Goal: Task Accomplishment & Management: Use online tool/utility

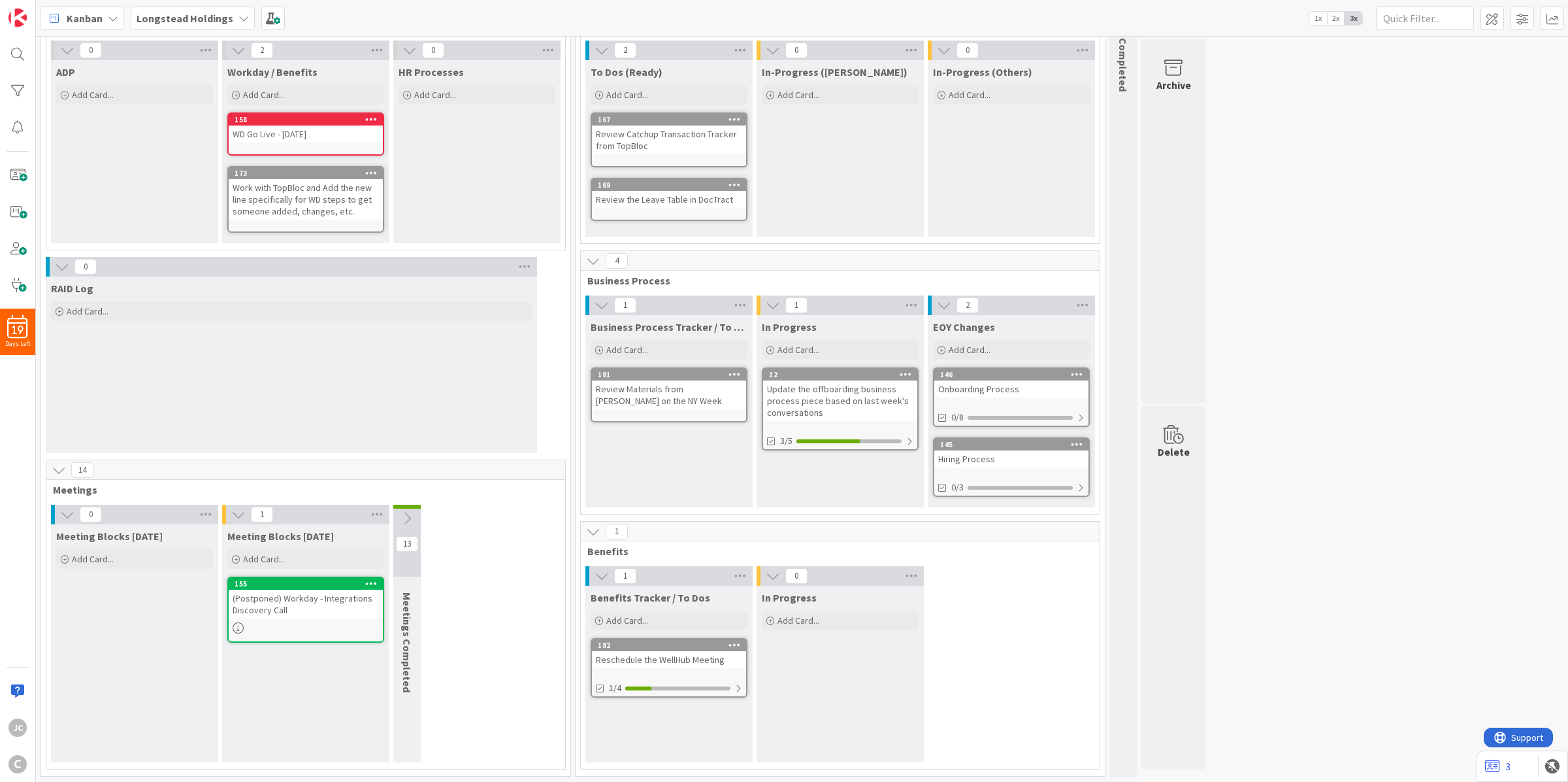
click at [140, 546] on div "Meeting Blocks [DATE] Add Card..." at bounding box center [134, 548] width 167 height 47
click at [141, 555] on div "Add Card..." at bounding box center [135, 558] width 157 height 20
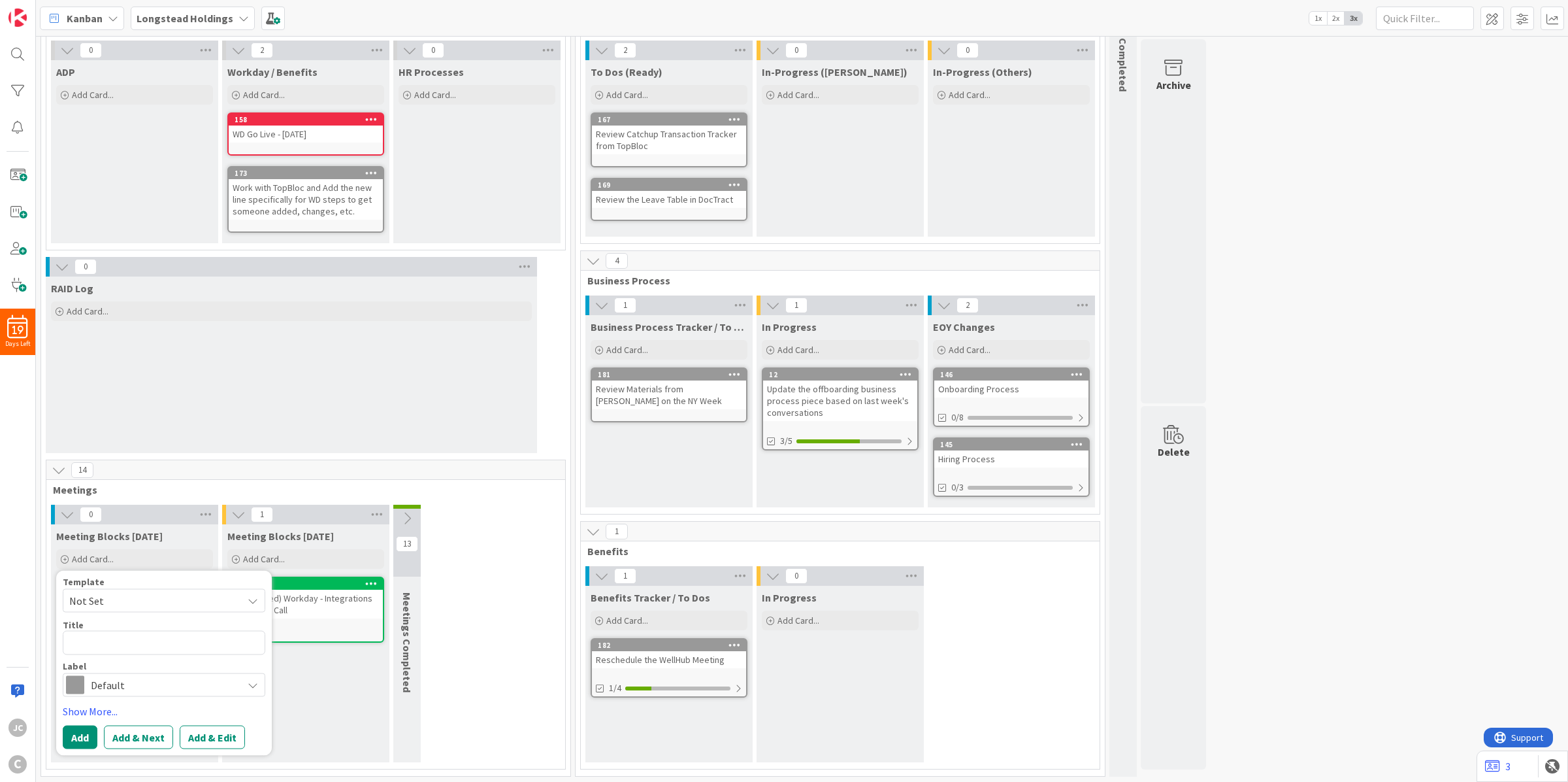
click at [116, 595] on span "Not Set" at bounding box center [150, 601] width 163 height 17
click at [143, 648] on span "Meetings" at bounding box center [174, 657] width 187 height 17
type textarea "x"
type textarea "Meetings"
click at [143, 648] on textarea "Meetings" at bounding box center [164, 643] width 203 height 25
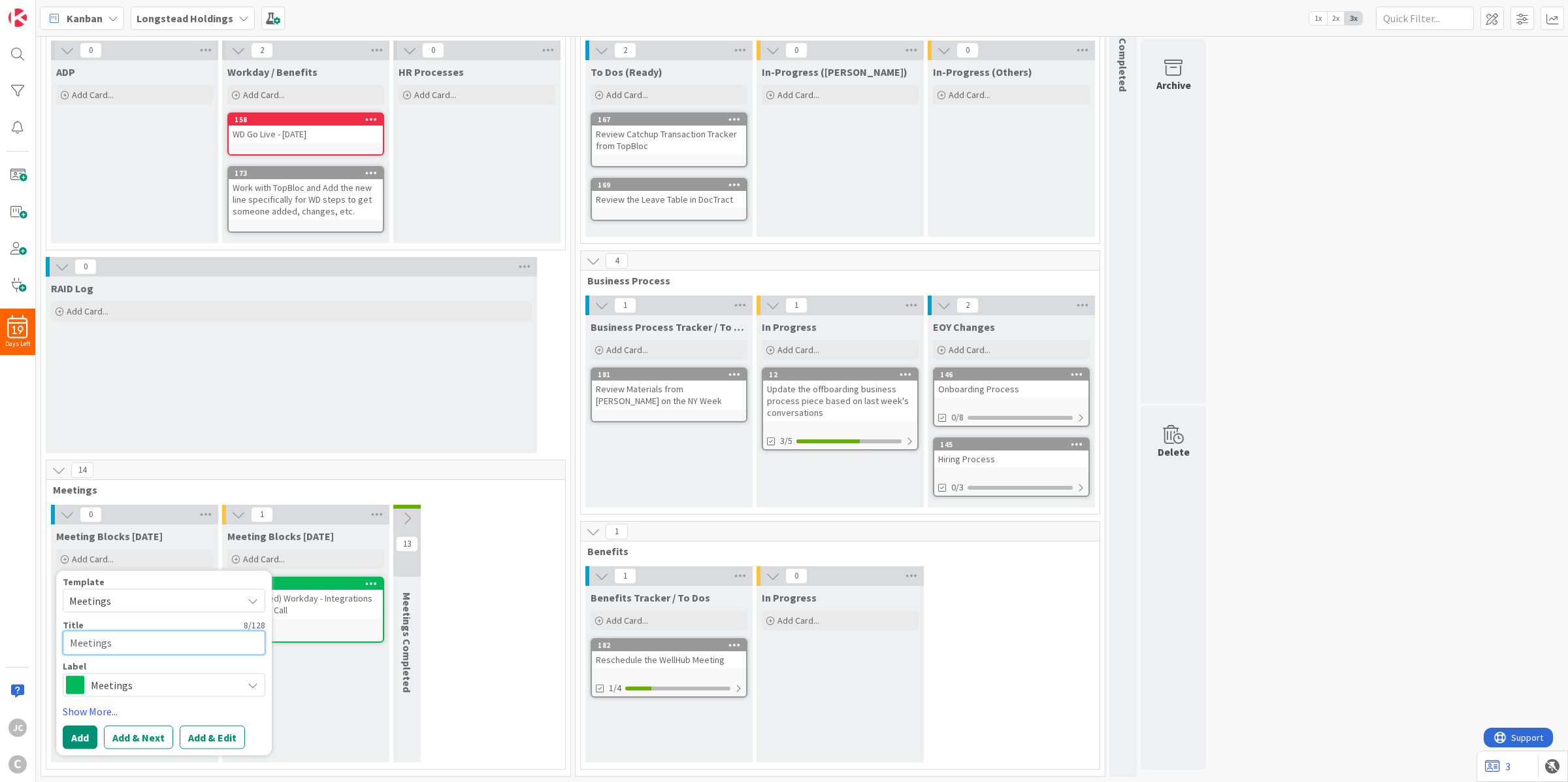
click at [143, 648] on textarea "Meetings" at bounding box center [164, 643] width 203 height 25
click at [121, 645] on textarea "Meetings" at bounding box center [164, 643] width 203 height 25
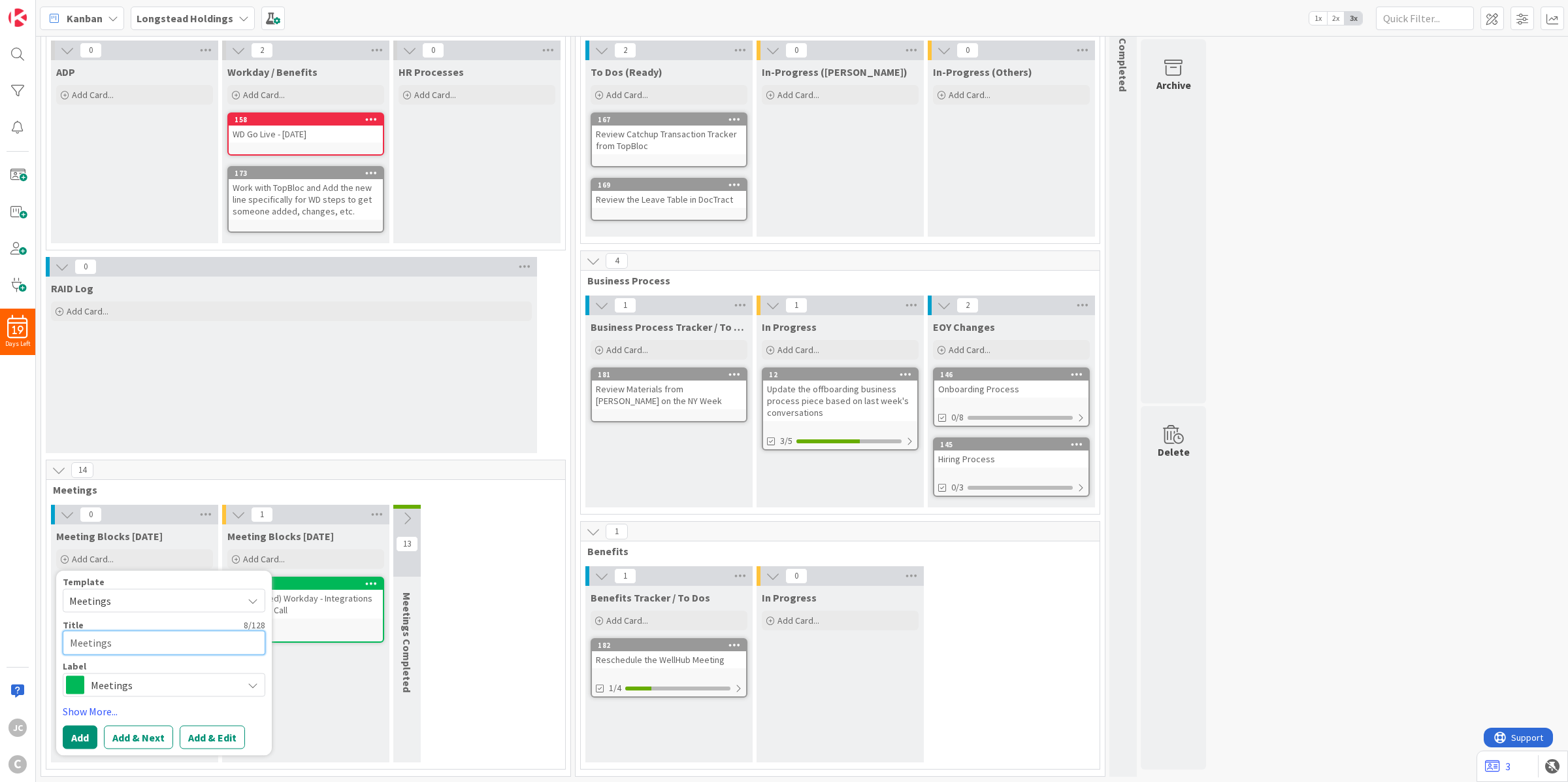
paste textarea "Weekly Status: Longstead ADP & Workday Implementation"
type textarea "x"
type textarea "Weekly Status: Longstead ADP & Workday Implementation"
click at [82, 750] on button "Add" at bounding box center [80, 752] width 35 height 24
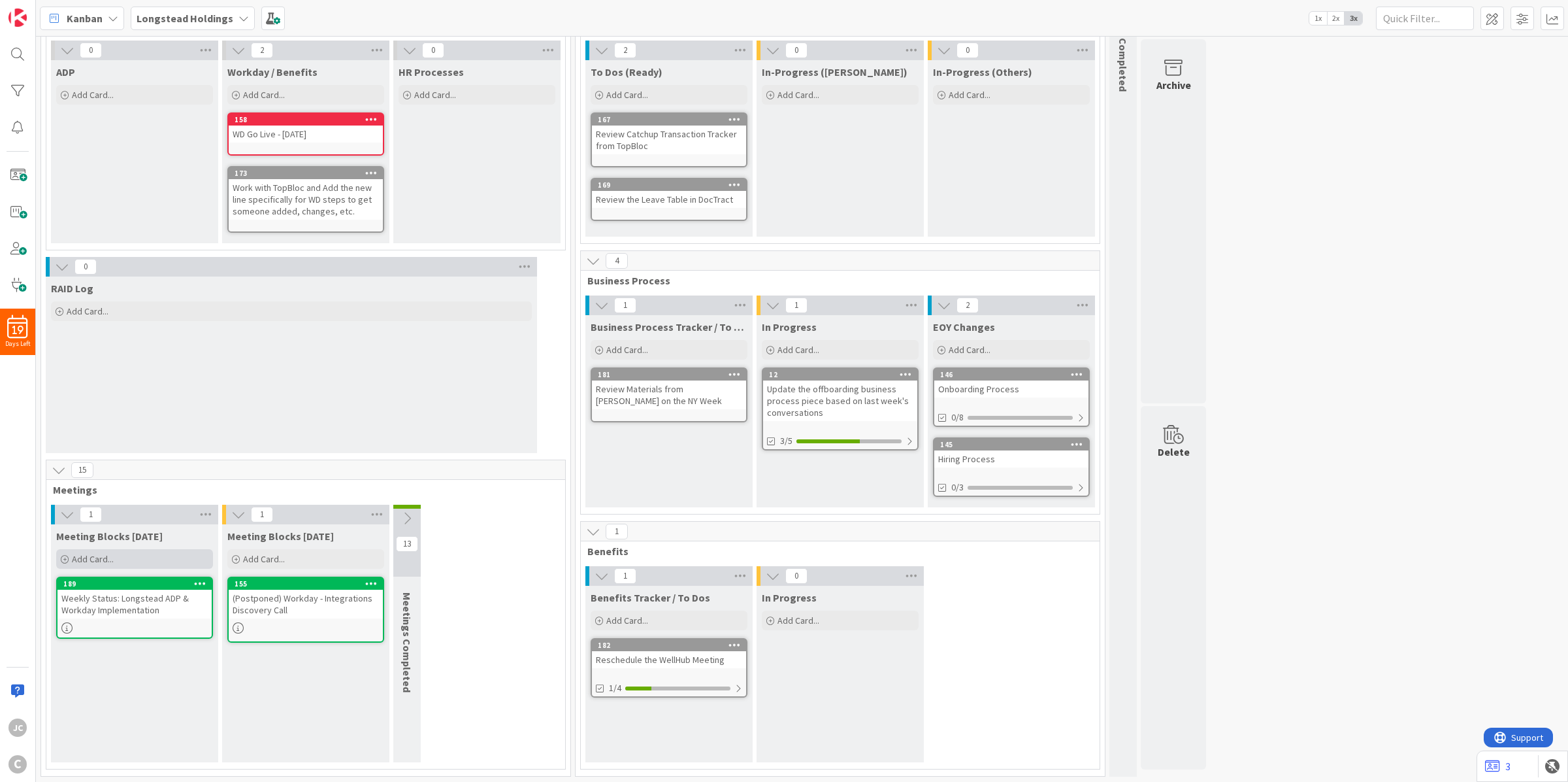
click at [122, 553] on div "Add Card..." at bounding box center [135, 558] width 157 height 20
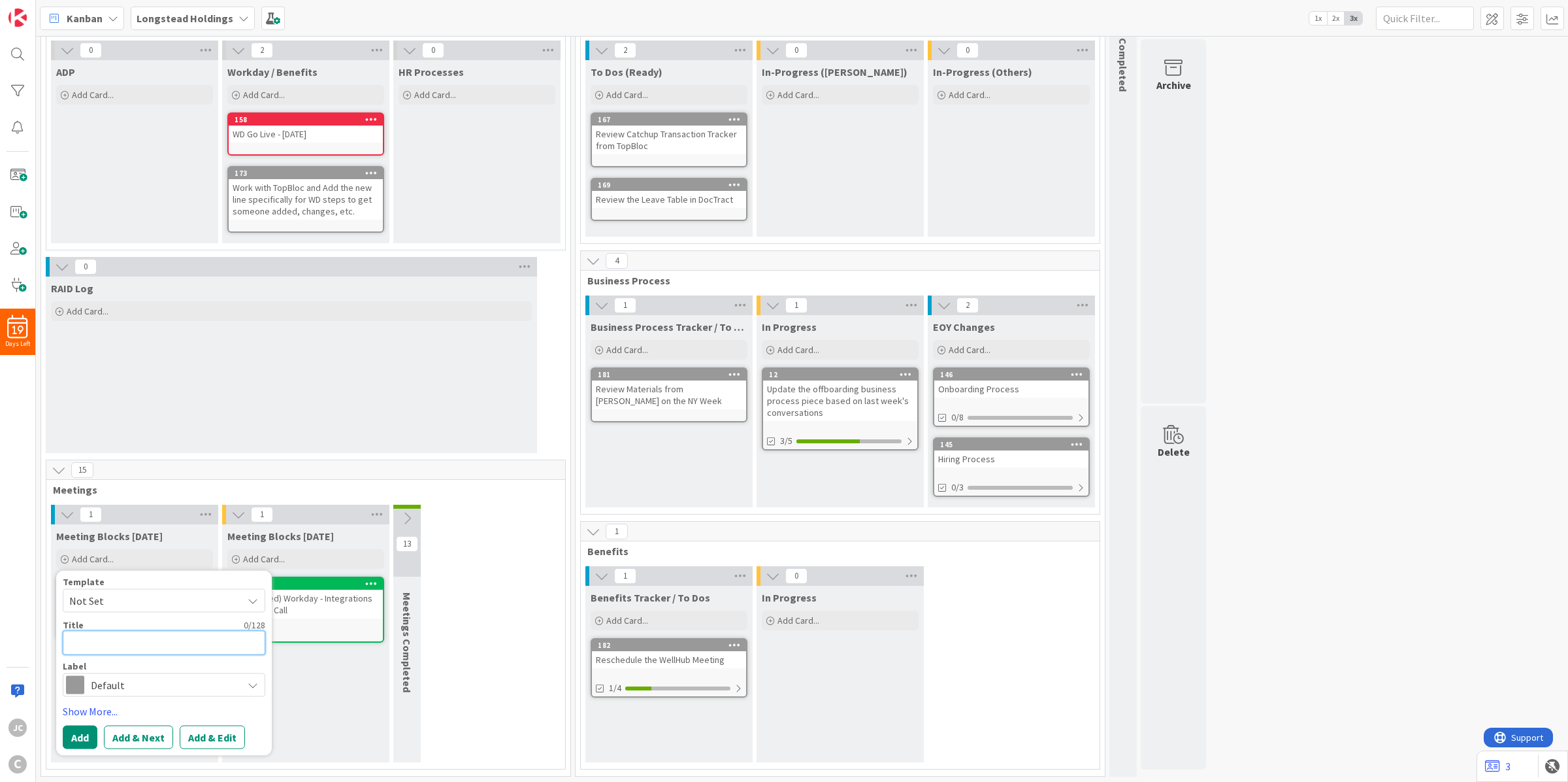
drag, startPoint x: 135, startPoint y: 650, endPoint x: 139, endPoint y: 620, distance: 30.3
click at [135, 650] on textarea at bounding box center [164, 643] width 203 height 25
click at [141, 603] on span "Not Set" at bounding box center [150, 601] width 163 height 17
click at [138, 654] on span "Meetings" at bounding box center [174, 657] width 187 height 17
type textarea "x"
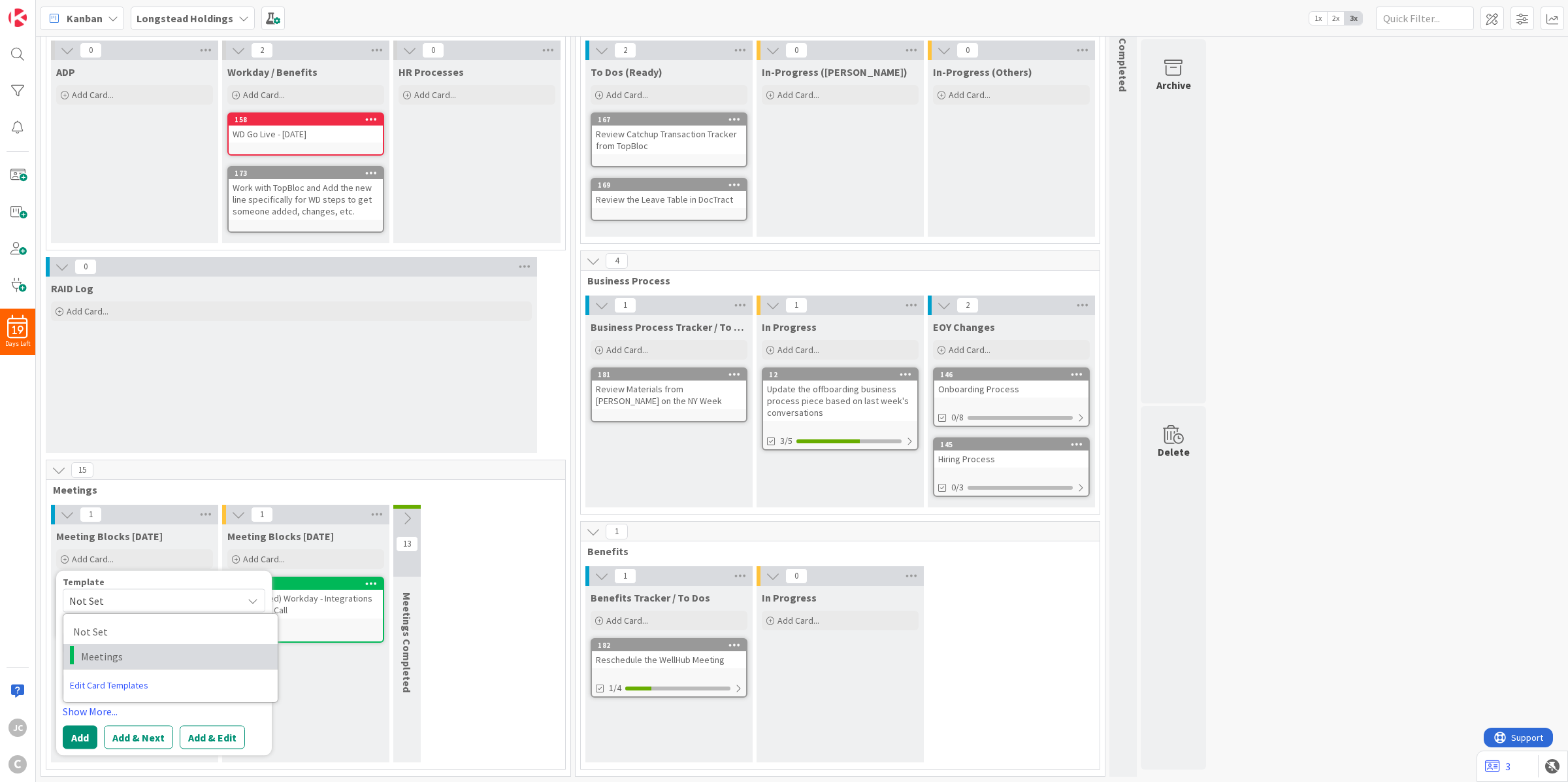
type textarea "Meetings"
click at [126, 657] on div "Template Meetings Not Set Meetings Edit Card Templates Title 8 / 128 Meetings L…" at bounding box center [164, 637] width 203 height 120
click at [127, 642] on textarea "Meetings" at bounding box center [164, 643] width 203 height 25
paste textarea "Longstead - TopBloc Workday PM Touchpoint"
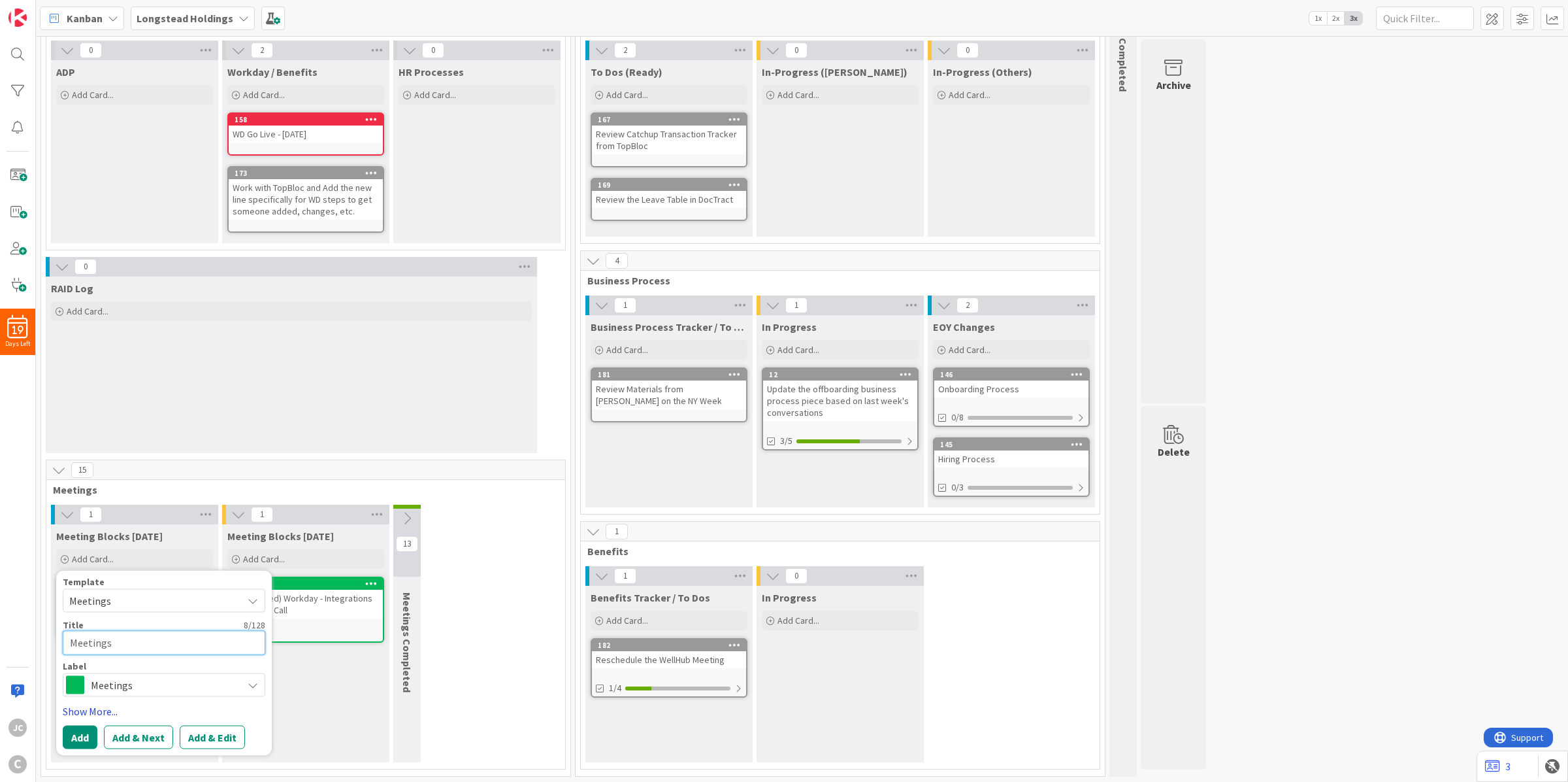
type textarea "x"
type textarea "Longstead - TopBloc Workday PM Touchpoint"
click at [82, 753] on button "Add" at bounding box center [80, 752] width 35 height 24
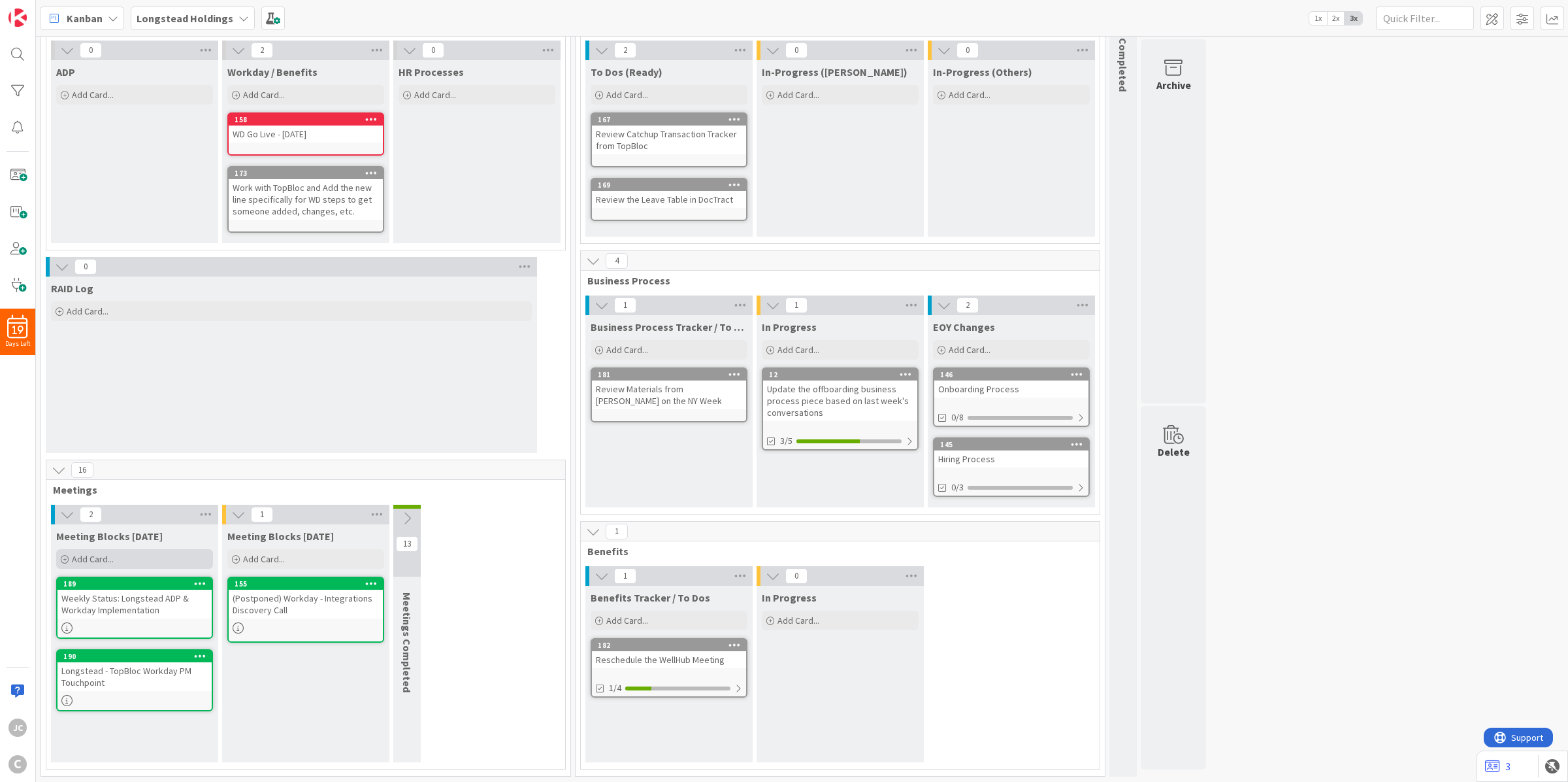
click at [101, 565] on div "Add Card..." at bounding box center [135, 558] width 157 height 20
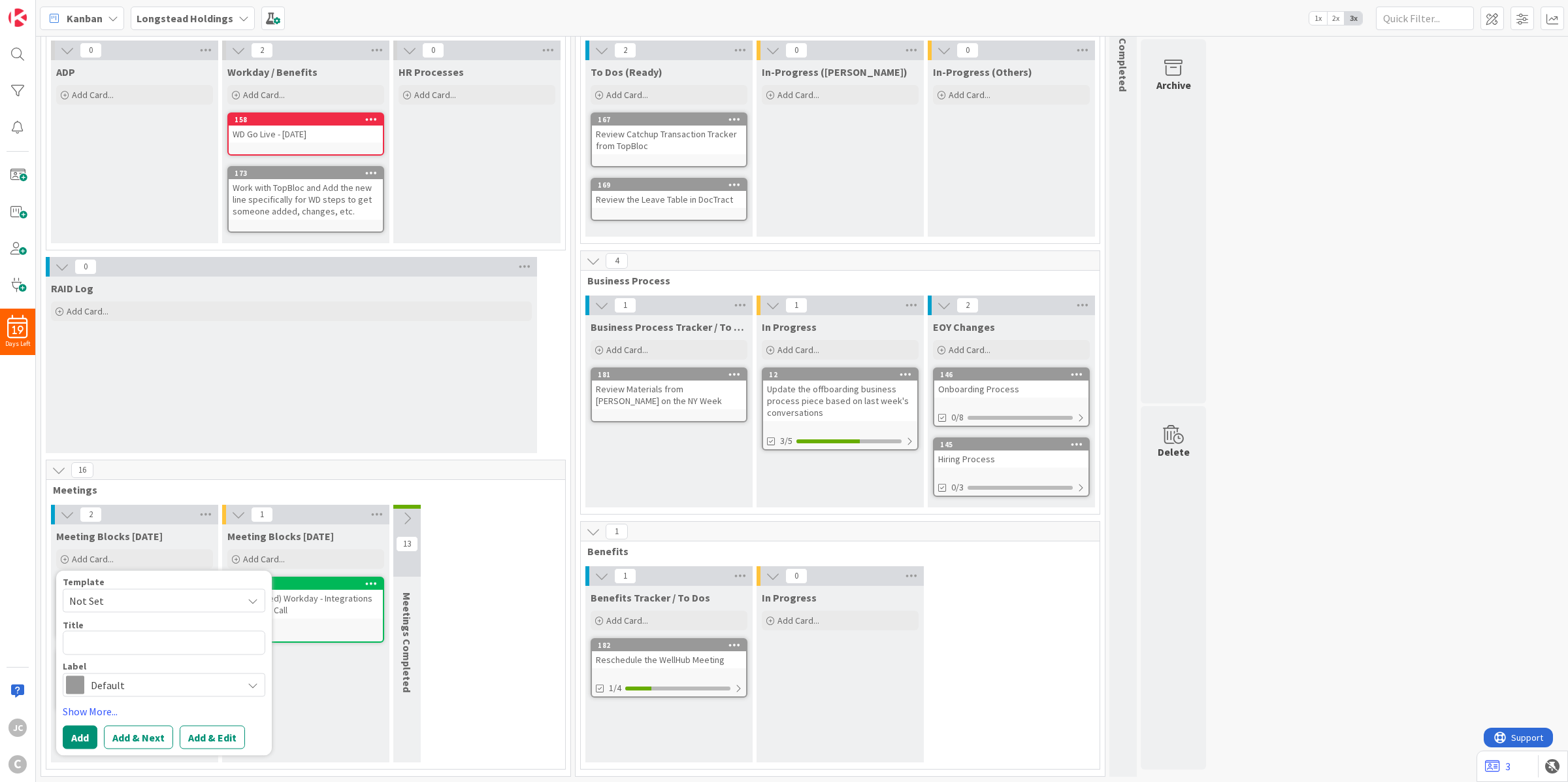
drag, startPoint x: 175, startPoint y: 605, endPoint x: 174, endPoint y: 635, distance: 30.0
click at [175, 605] on span "Not Set" at bounding box center [150, 601] width 163 height 17
click at [169, 657] on span "Meetings" at bounding box center [174, 657] width 187 height 17
type textarea "x"
type textarea "Meetings"
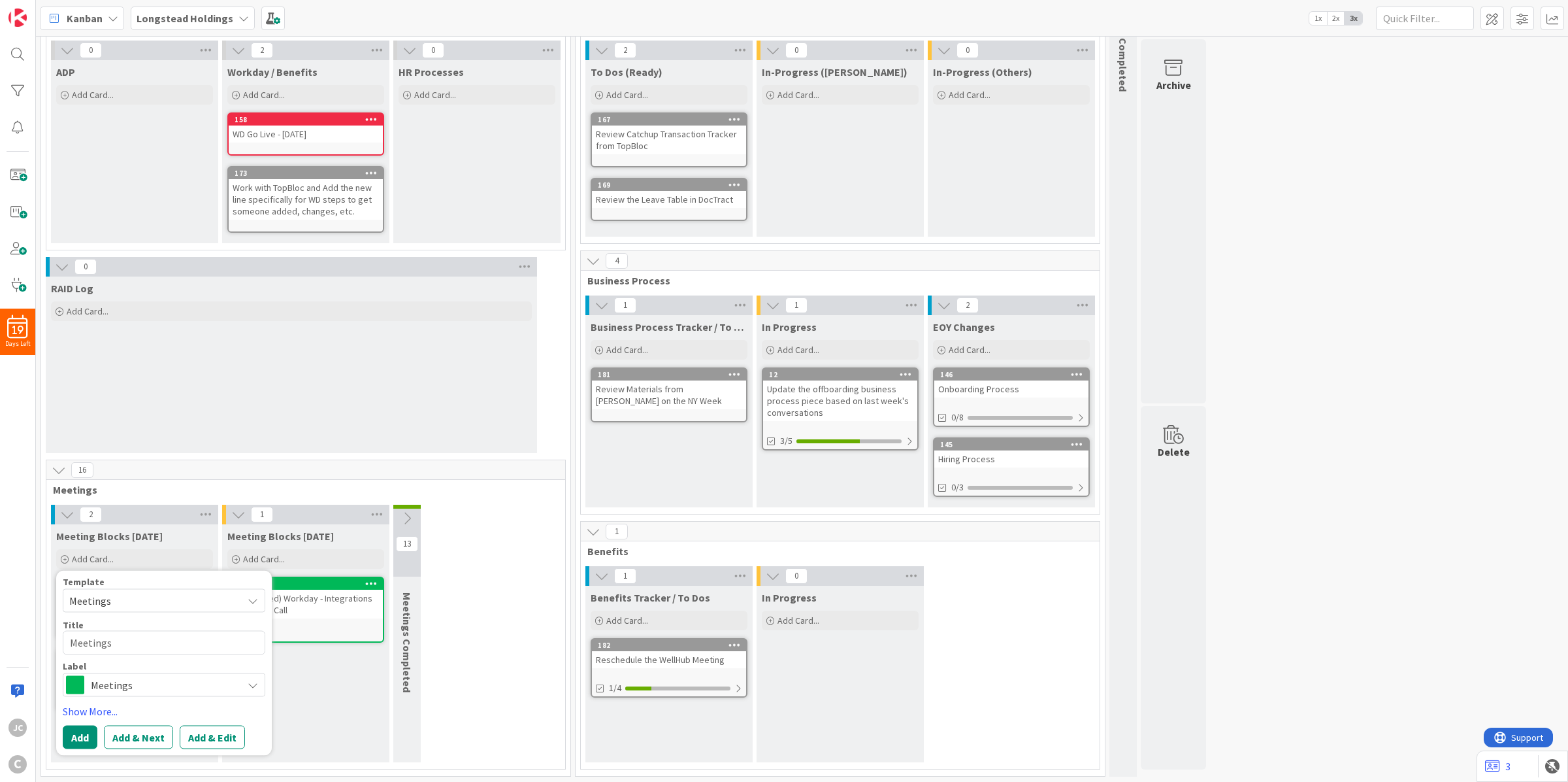
click at [165, 661] on div "Label" at bounding box center [164, 666] width 203 height 9
click at [163, 644] on textarea "Meetings" at bounding box center [164, 643] width 203 height 25
paste textarea "Review Business Processes - Future State Design"
type textarea "x"
type textarea "Review Business Processes - Future State Design"
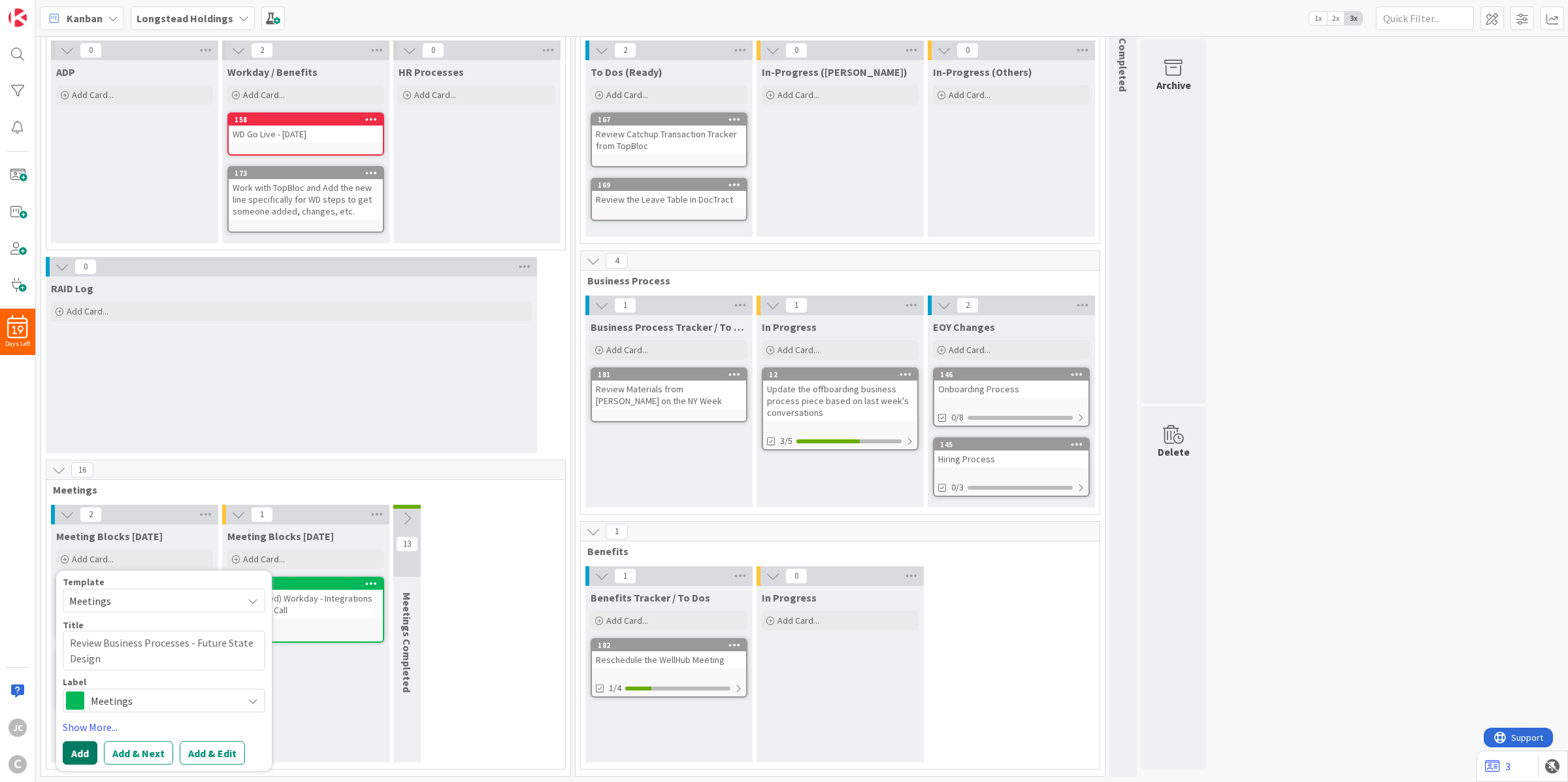
click at [69, 752] on button "Add" at bounding box center [80, 752] width 35 height 24
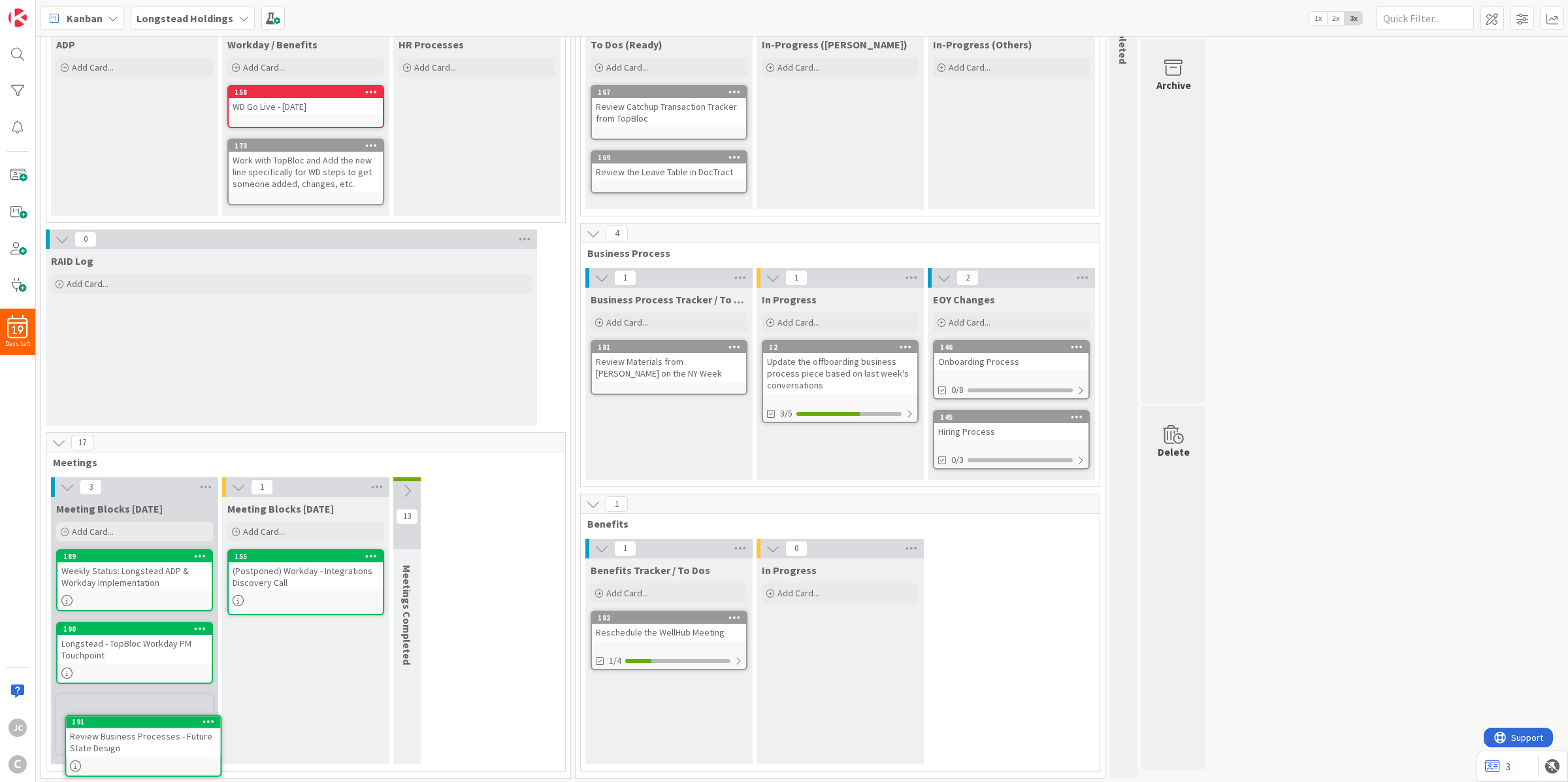
scroll to position [118, 0]
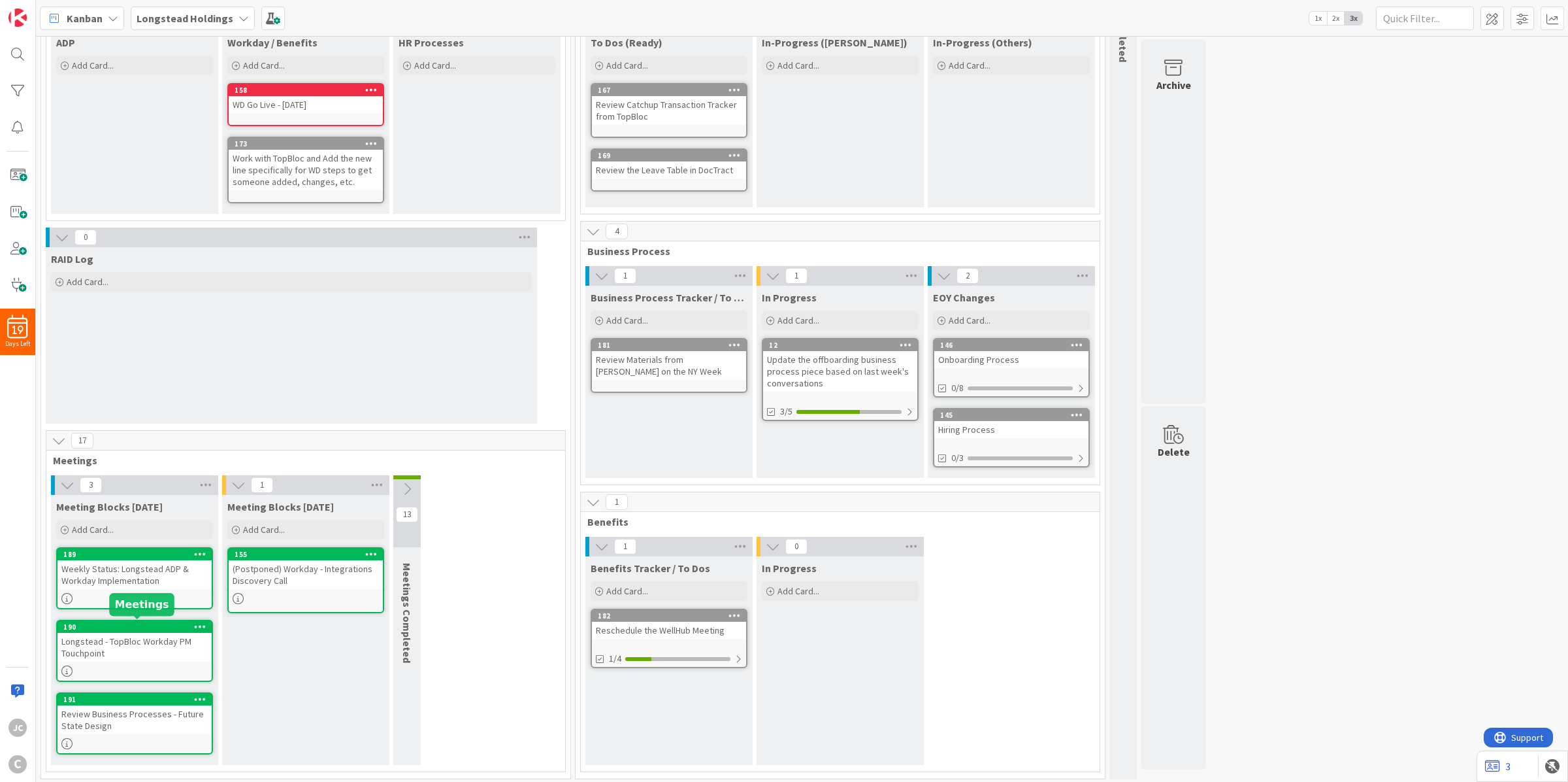
click at [157, 644] on div "Longstead - TopBloc Workday PM Touchpoint" at bounding box center [135, 647] width 155 height 28
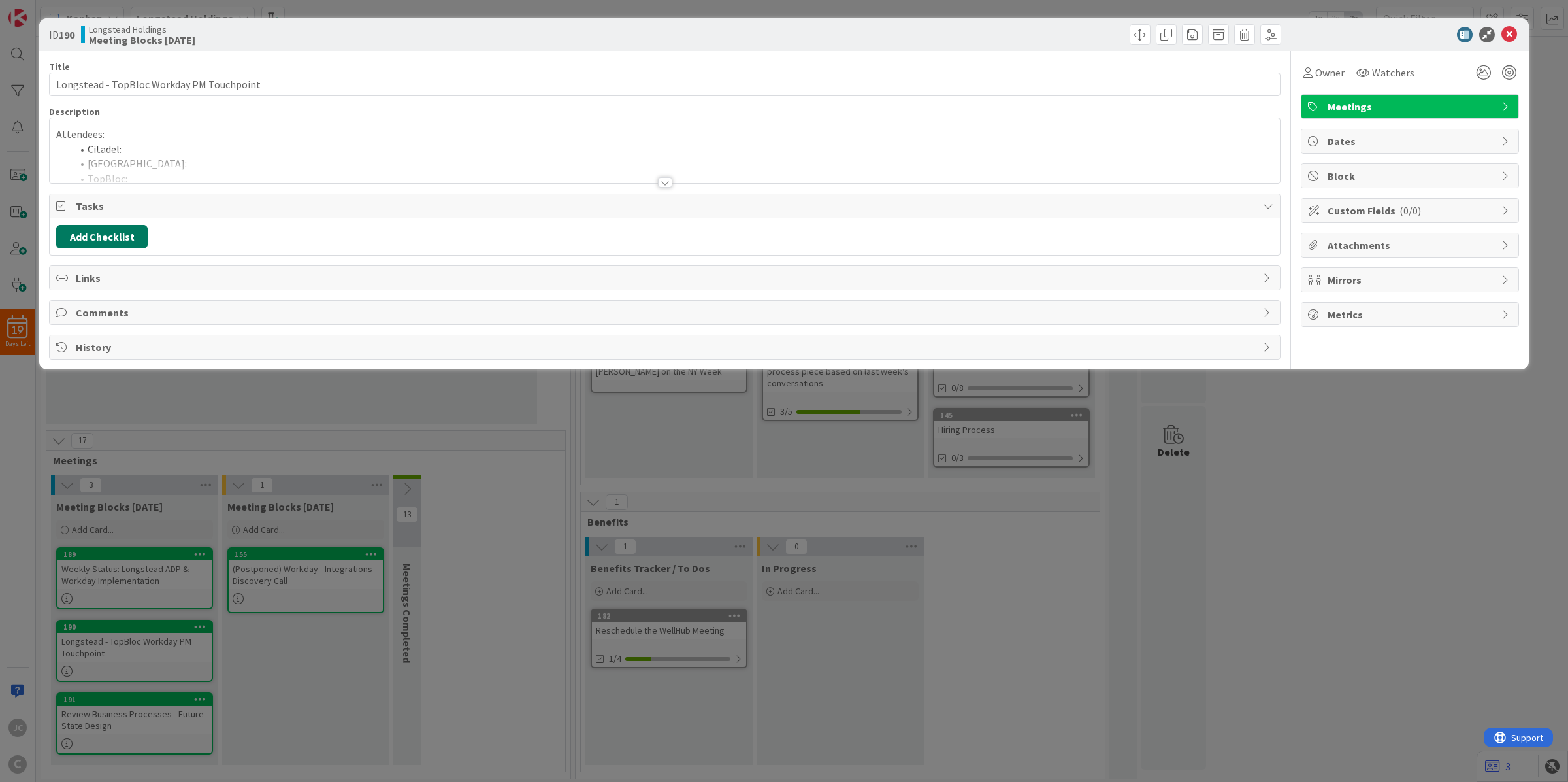
click at [123, 232] on button "Add Checklist" at bounding box center [102, 236] width 91 height 24
type input "To Dos"
click at [90, 330] on button "Add" at bounding box center [80, 329] width 35 height 24
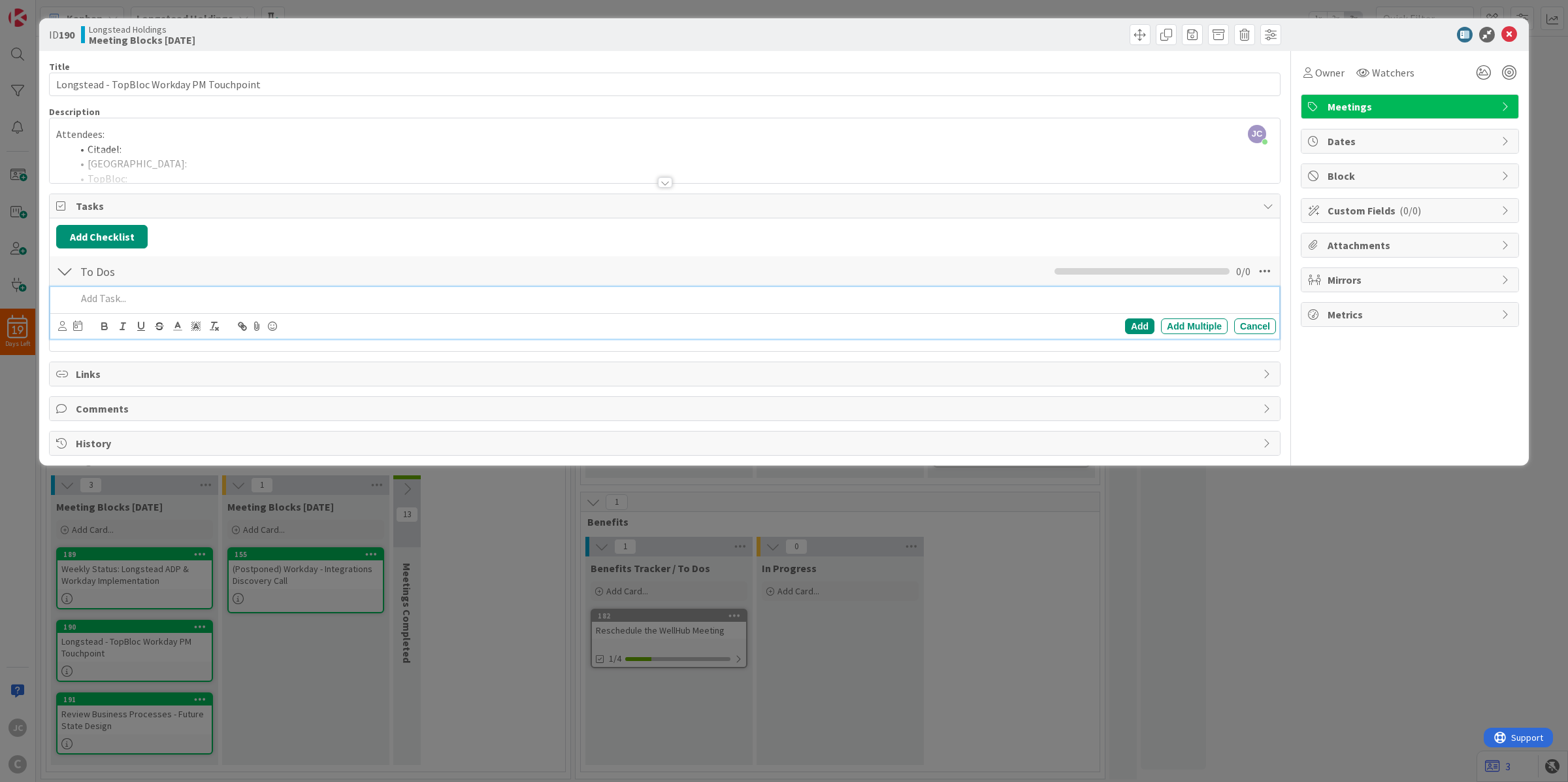
click at [157, 308] on div at bounding box center [674, 298] width 1205 height 23
click at [174, 297] on p at bounding box center [673, 298] width 1195 height 15
click at [351, 304] on p at bounding box center [673, 298] width 1195 height 15
